Goal: Book appointment/travel/reservation

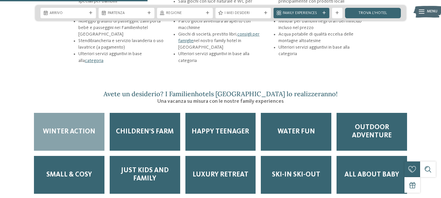
scroll to position [798, 0]
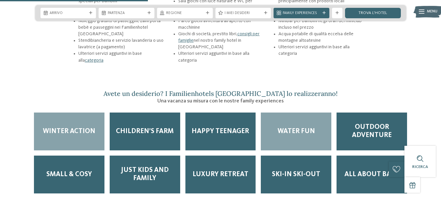
click at [306, 128] on span "Water Fun" at bounding box center [296, 132] width 38 height 8
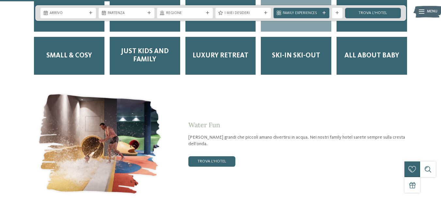
scroll to position [917, 0]
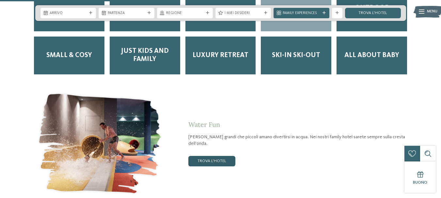
click at [215, 156] on link "trova l’hotel" at bounding box center [211, 161] width 47 height 10
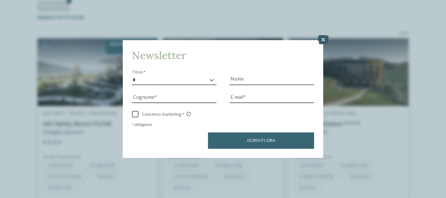
click at [324, 38] on icon at bounding box center [322, 39] width 11 height 9
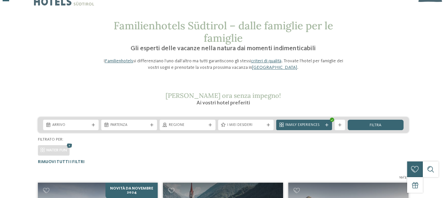
scroll to position [15, 0]
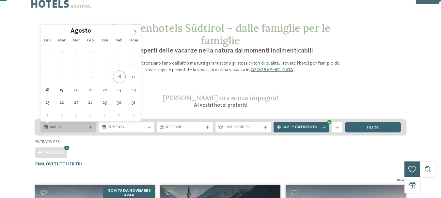
click at [89, 127] on icon at bounding box center [90, 127] width 3 height 3
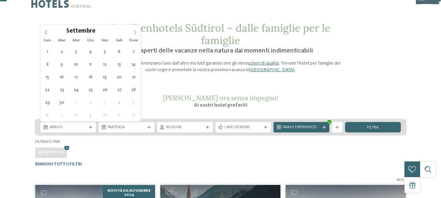
click at [135, 31] on icon at bounding box center [135, 32] width 5 height 5
type div "[DATE]"
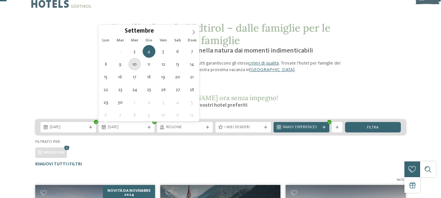
type div "[DATE]"
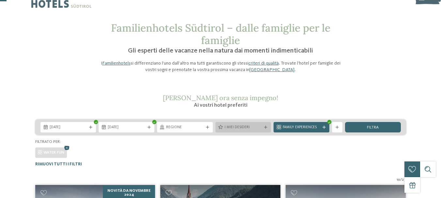
click at [245, 126] on span "I miei desideri" at bounding box center [243, 127] width 38 height 5
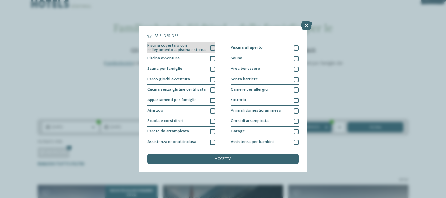
click at [210, 46] on div at bounding box center [212, 47] width 5 height 5
click at [212, 58] on div at bounding box center [212, 58] width 5 height 5
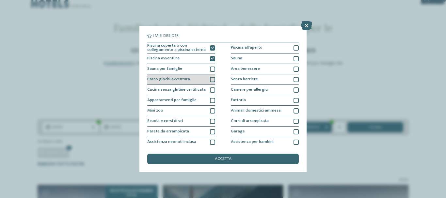
click at [212, 80] on div at bounding box center [212, 79] width 5 height 5
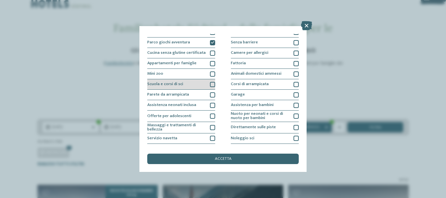
scroll to position [0, 0]
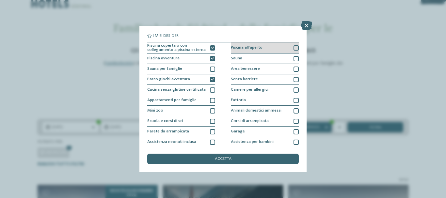
click at [293, 48] on div at bounding box center [295, 47] width 5 height 5
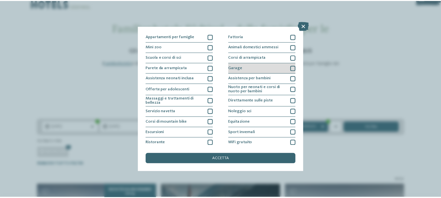
scroll to position [77, 0]
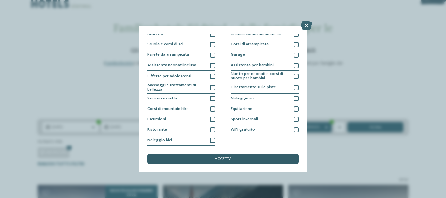
click at [223, 159] on span "accetta" at bounding box center [223, 159] width 17 height 4
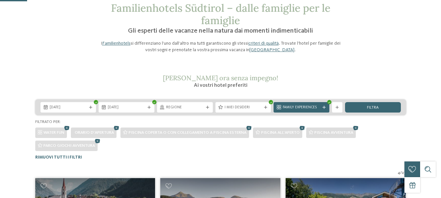
scroll to position [41, 0]
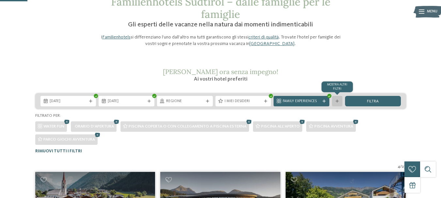
click at [337, 102] on icon at bounding box center [336, 101] width 3 height 3
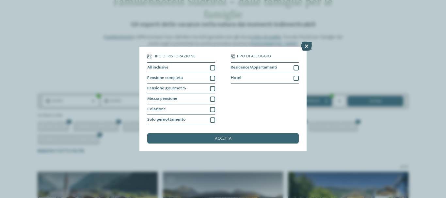
click at [305, 44] on icon at bounding box center [306, 46] width 11 height 9
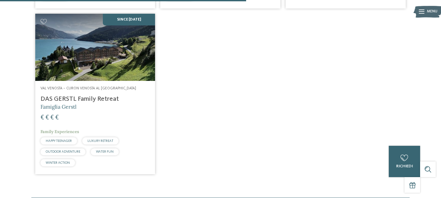
scroll to position [365, 0]
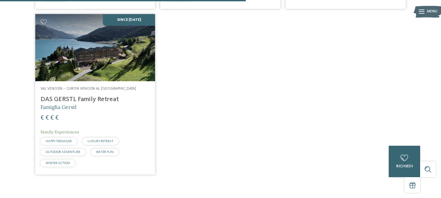
click at [106, 58] on img at bounding box center [95, 48] width 120 height 68
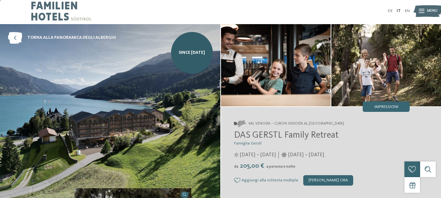
scroll to position [6, 0]
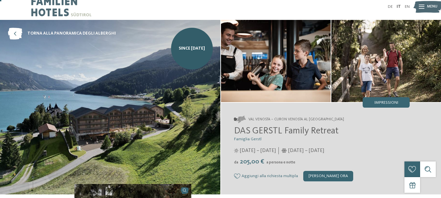
click at [194, 93] on img at bounding box center [110, 107] width 220 height 175
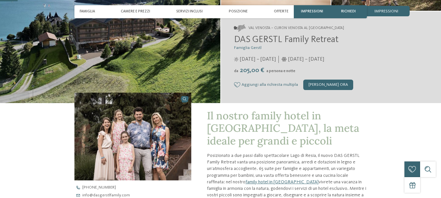
scroll to position [100, 0]
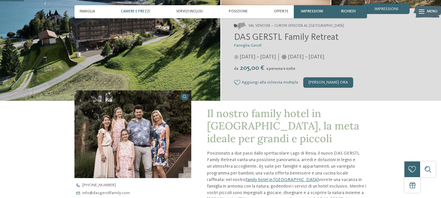
click at [142, 9] on div "Camere e prezzi" at bounding box center [135, 11] width 35 height 13
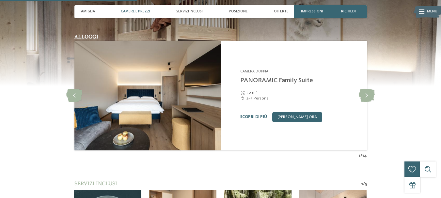
scroll to position [575, 0]
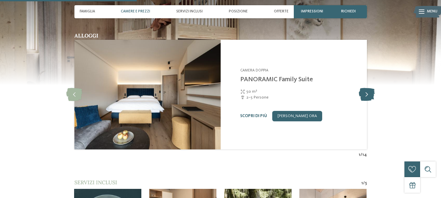
click at [366, 90] on icon at bounding box center [367, 94] width 16 height 13
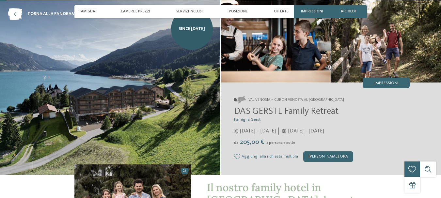
scroll to position [28, 0]
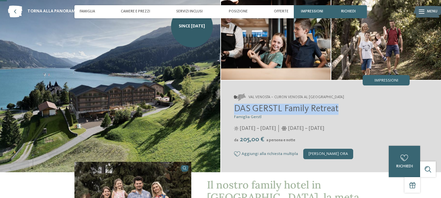
drag, startPoint x: 337, startPoint y: 109, endPoint x: 236, endPoint y: 109, distance: 101.8
click at [236, 109] on span "DAS GERSTL Family Retreat" at bounding box center [286, 108] width 104 height 9
copy span "DAS GERSTL Family Retreat"
